Goal: Information Seeking & Learning: Understand process/instructions

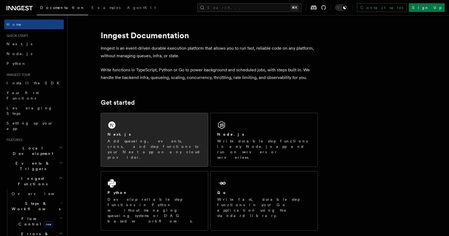
click at [161, 131] on div "Next.js Add queueing, events, crons, and step functions to your Next app on any…" at bounding box center [154, 139] width 107 height 53
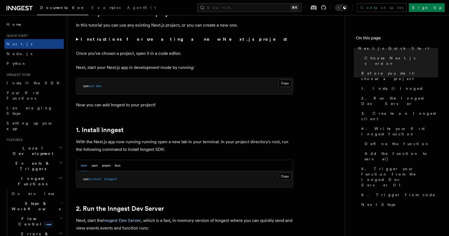
scroll to position [243, 0]
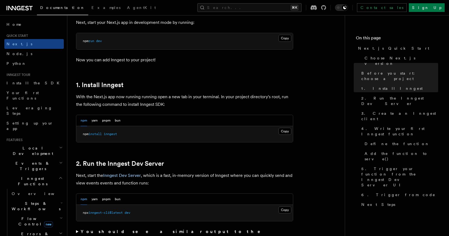
click at [116, 135] on span "inngest" at bounding box center [110, 134] width 13 height 4
copy span "inngest"
click at [107, 199] on button "pnpm" at bounding box center [106, 199] width 8 height 11
click at [287, 212] on button "Copy Copied" at bounding box center [284, 209] width 13 height 7
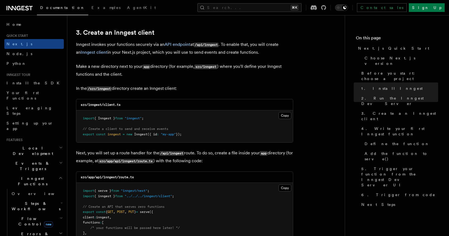
scroll to position [649, 0]
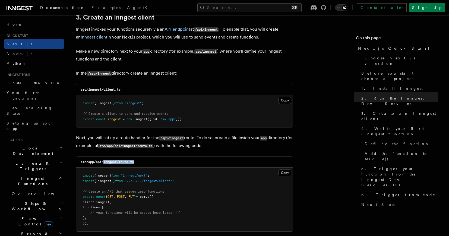
drag, startPoint x: 104, startPoint y: 163, endPoint x: 177, endPoint y: 163, distance: 73.3
click at [177, 163] on div "src/app/api/inngest/route.ts" at bounding box center [184, 162] width 217 height 11
copy code "inngest/route.ts"
click at [284, 174] on button "Copy Copied" at bounding box center [284, 172] width 13 height 7
click at [284, 100] on button "Copy Copied" at bounding box center [284, 100] width 13 height 7
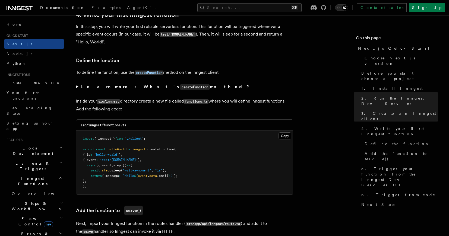
scroll to position [920, 0]
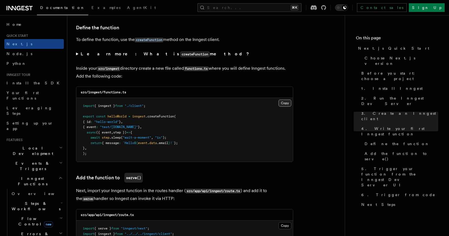
click at [288, 104] on button "Copy Copied" at bounding box center [284, 103] width 13 height 7
